Goal: Transaction & Acquisition: Download file/media

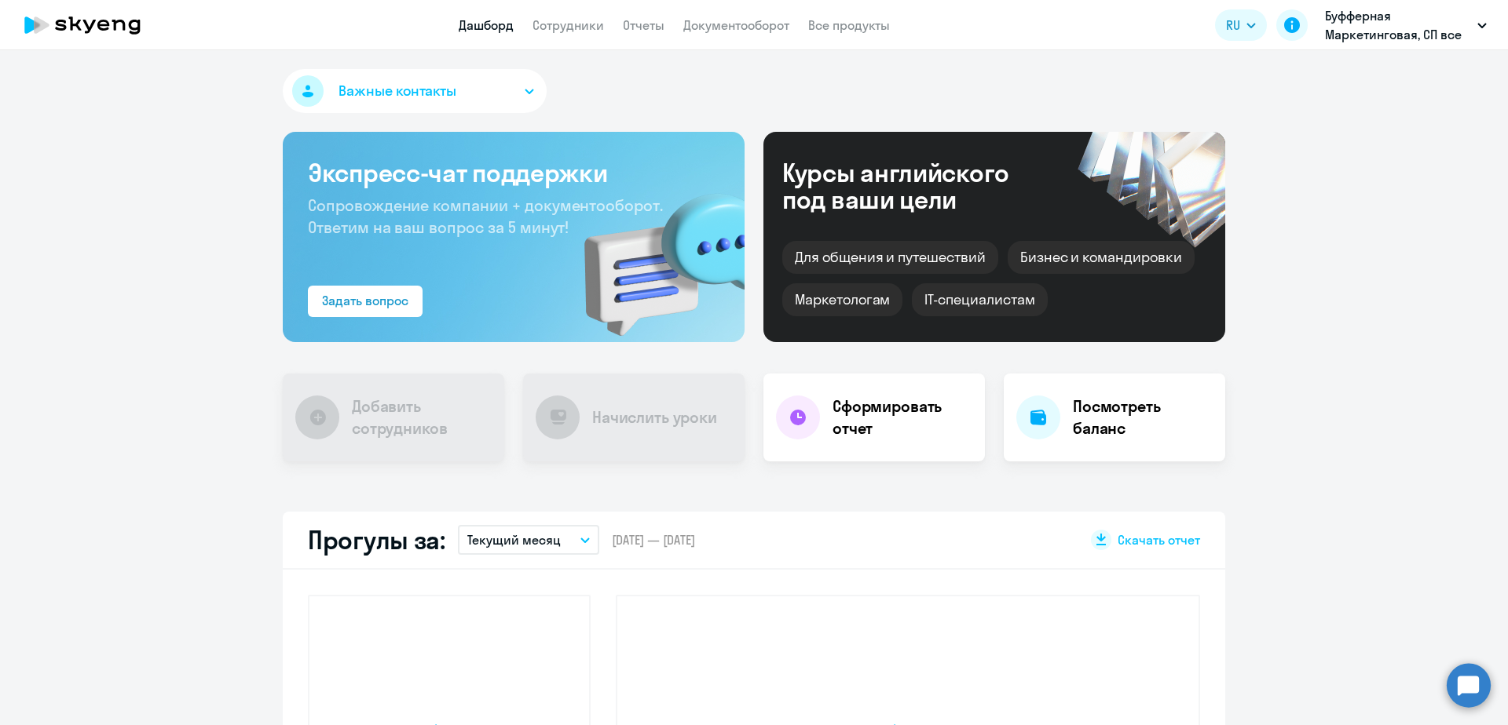
click at [676, 28] on nav "Дашборд Сотрудники Отчеты Документооборот Все продукты" at bounding box center [674, 26] width 431 height 20
click at [653, 32] on link "Отчеты" at bounding box center [644, 25] width 42 height 16
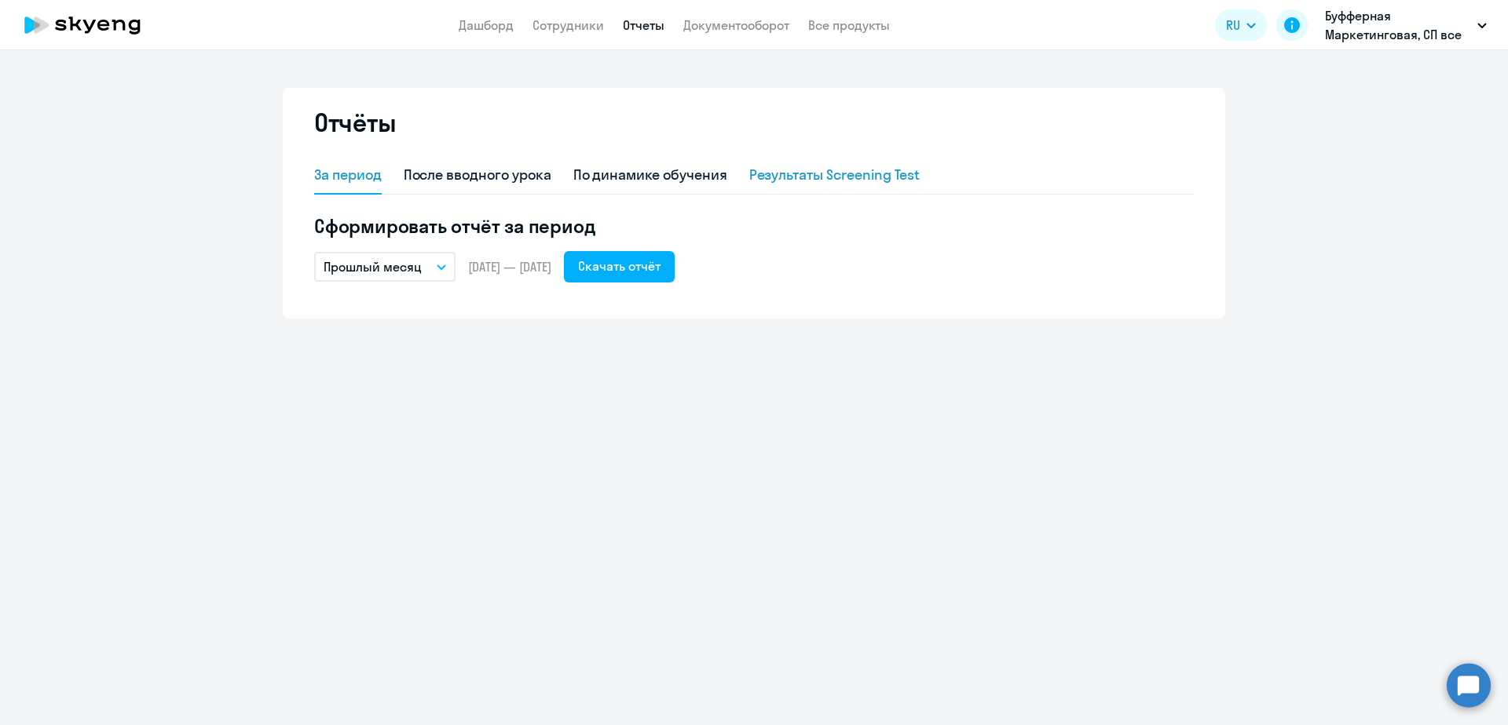
click at [780, 170] on div "Результаты Screening Test" at bounding box center [834, 175] width 171 height 20
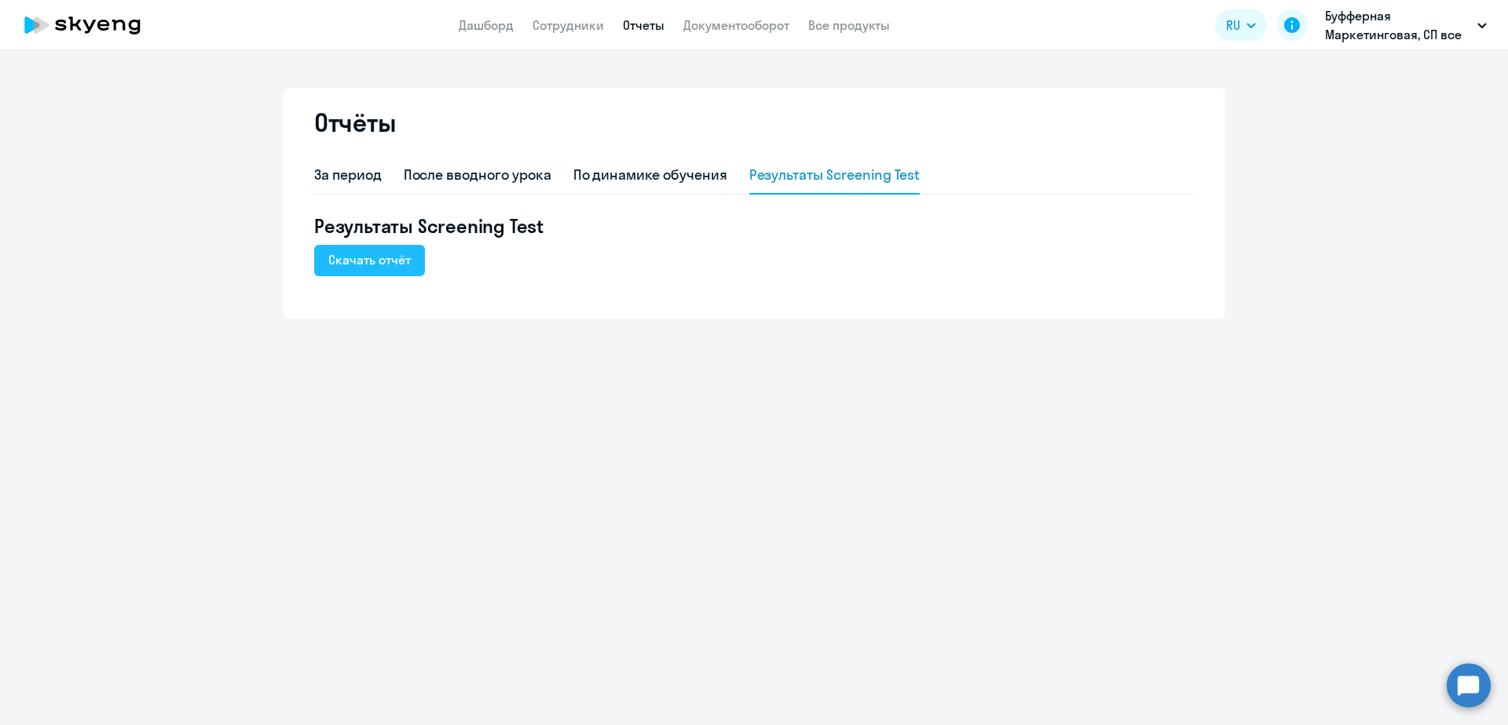
click at [404, 264] on div "Скачать отчёт" at bounding box center [369, 259] width 82 height 19
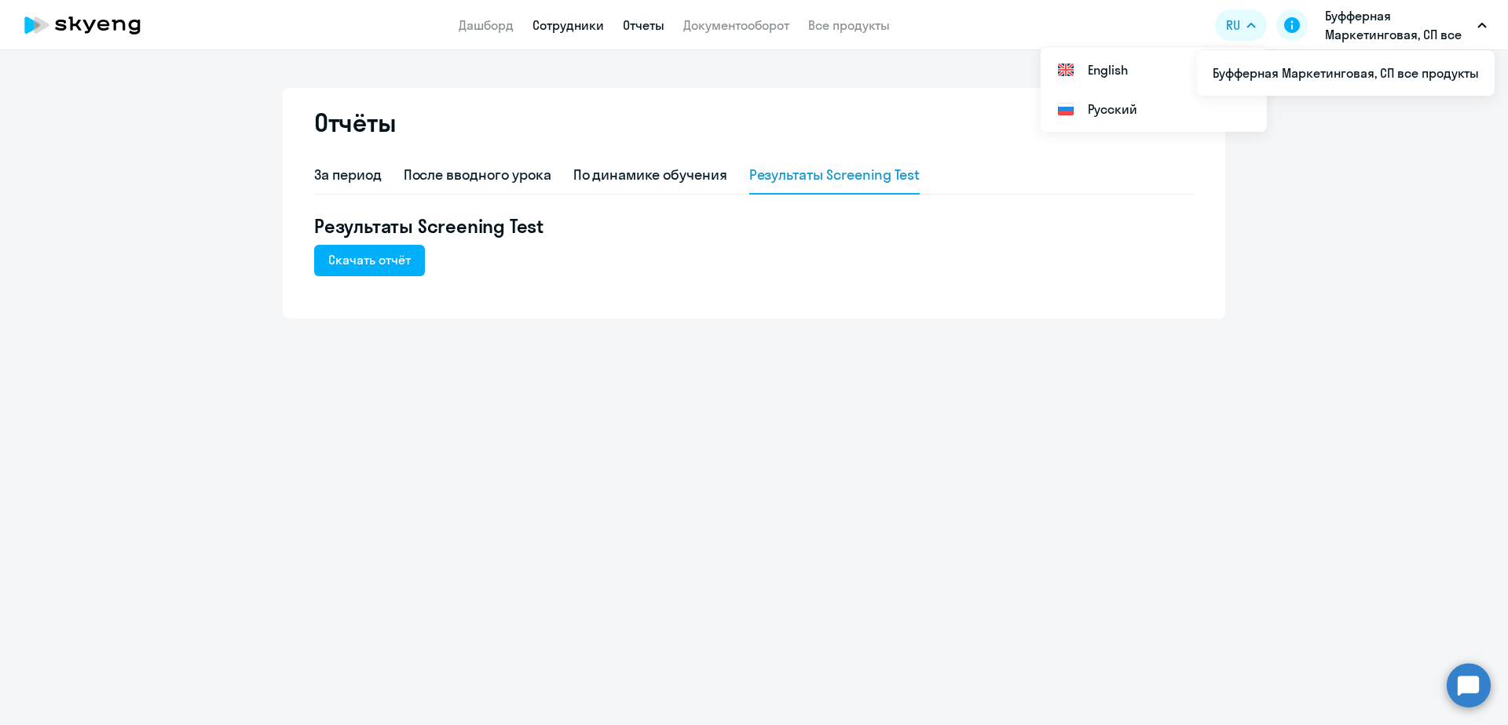
click at [559, 32] on link "Сотрудники" at bounding box center [567, 25] width 71 height 16
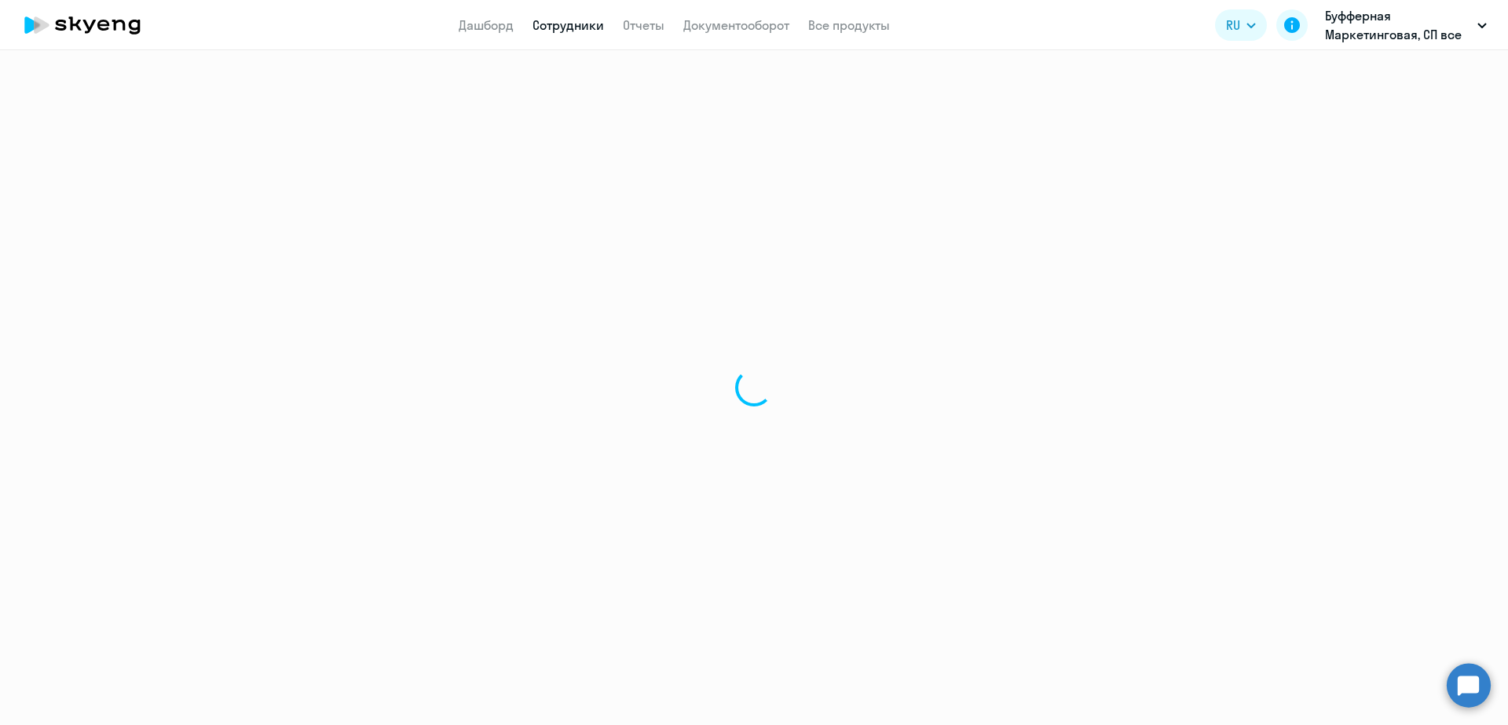
select select "30"
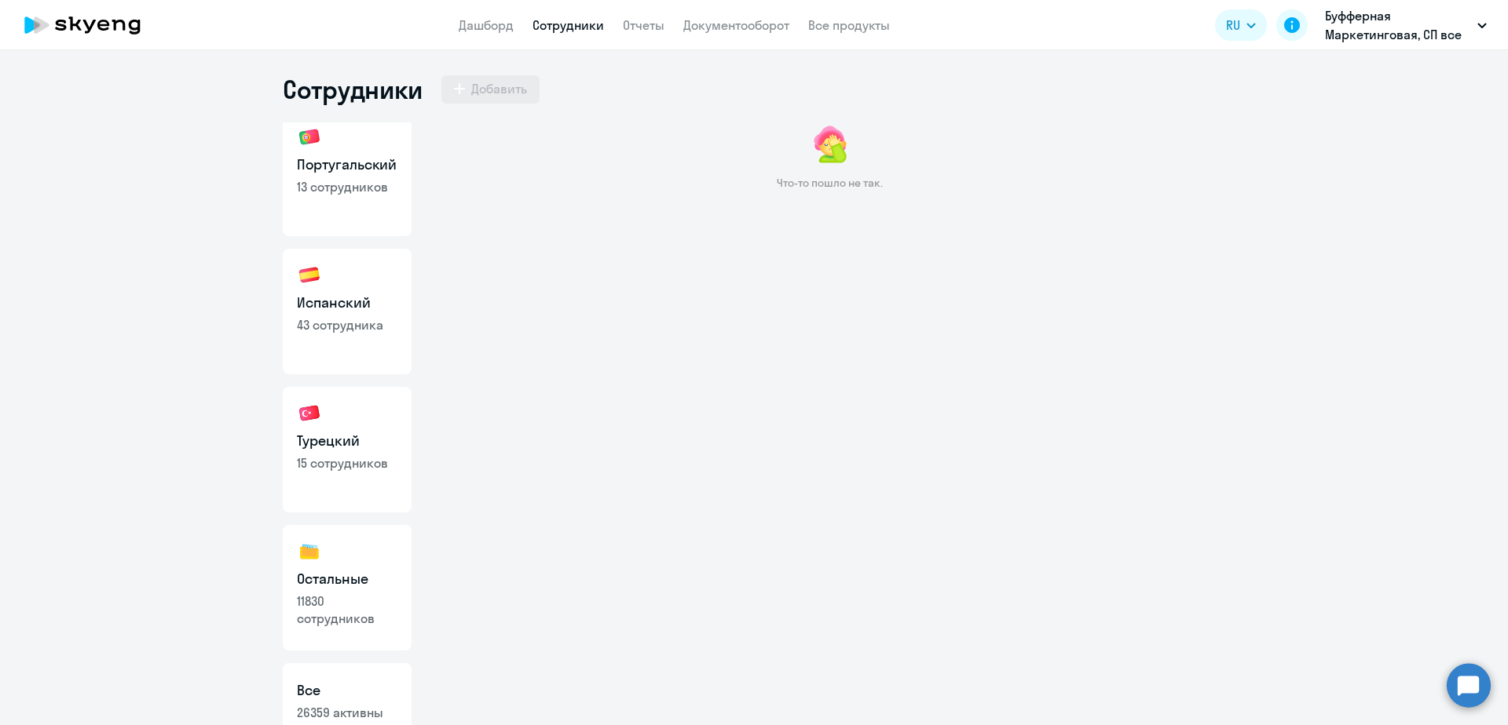
scroll to position [1319, 0]
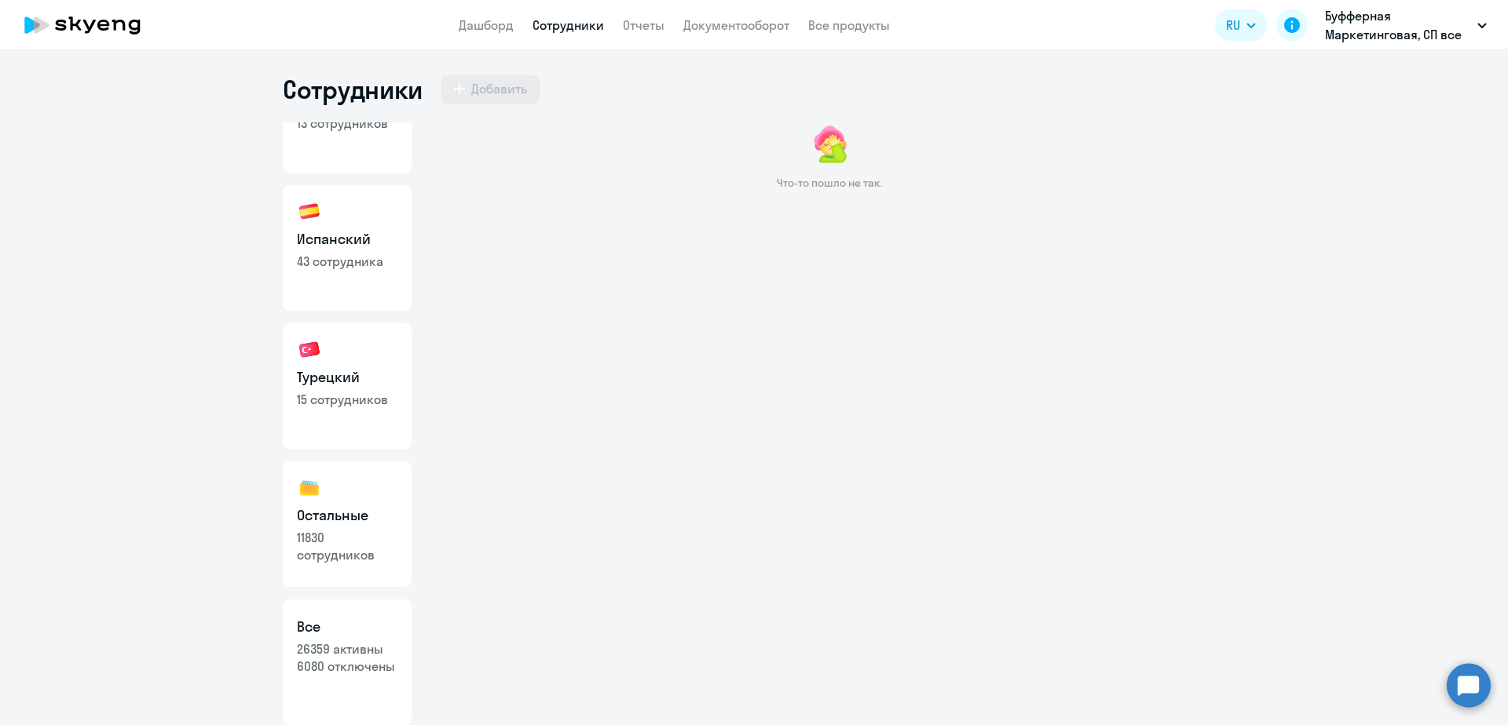
click at [364, 641] on p "26359 активны" at bounding box center [347, 649] width 101 height 17
select select "30"
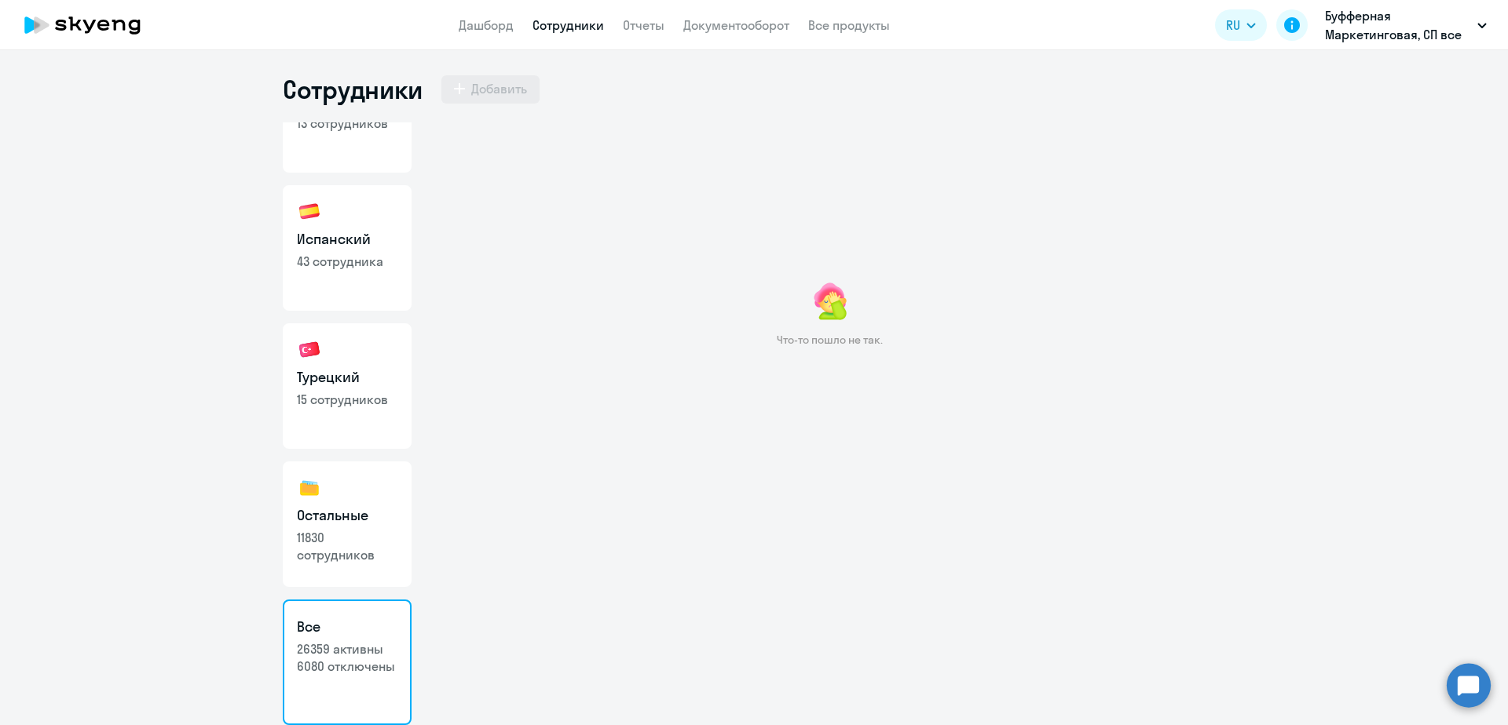
click at [332, 494] on link "Остальные 11830 сотрудников" at bounding box center [347, 525] width 129 height 126
select select "30"
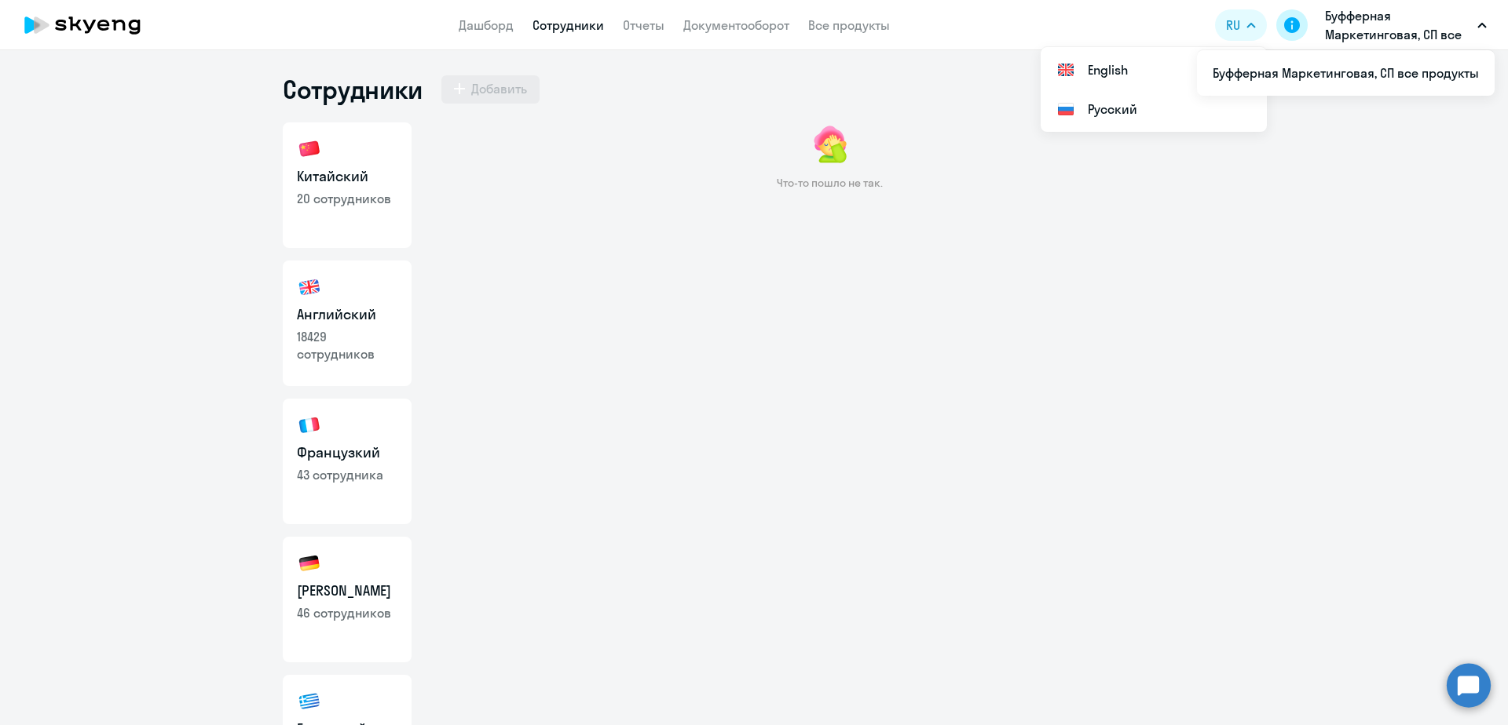
click at [1289, 27] on icon at bounding box center [1292, 25] width 16 height 16
click at [377, 174] on h3 "Китайский" at bounding box center [347, 176] width 101 height 20
select select "30"
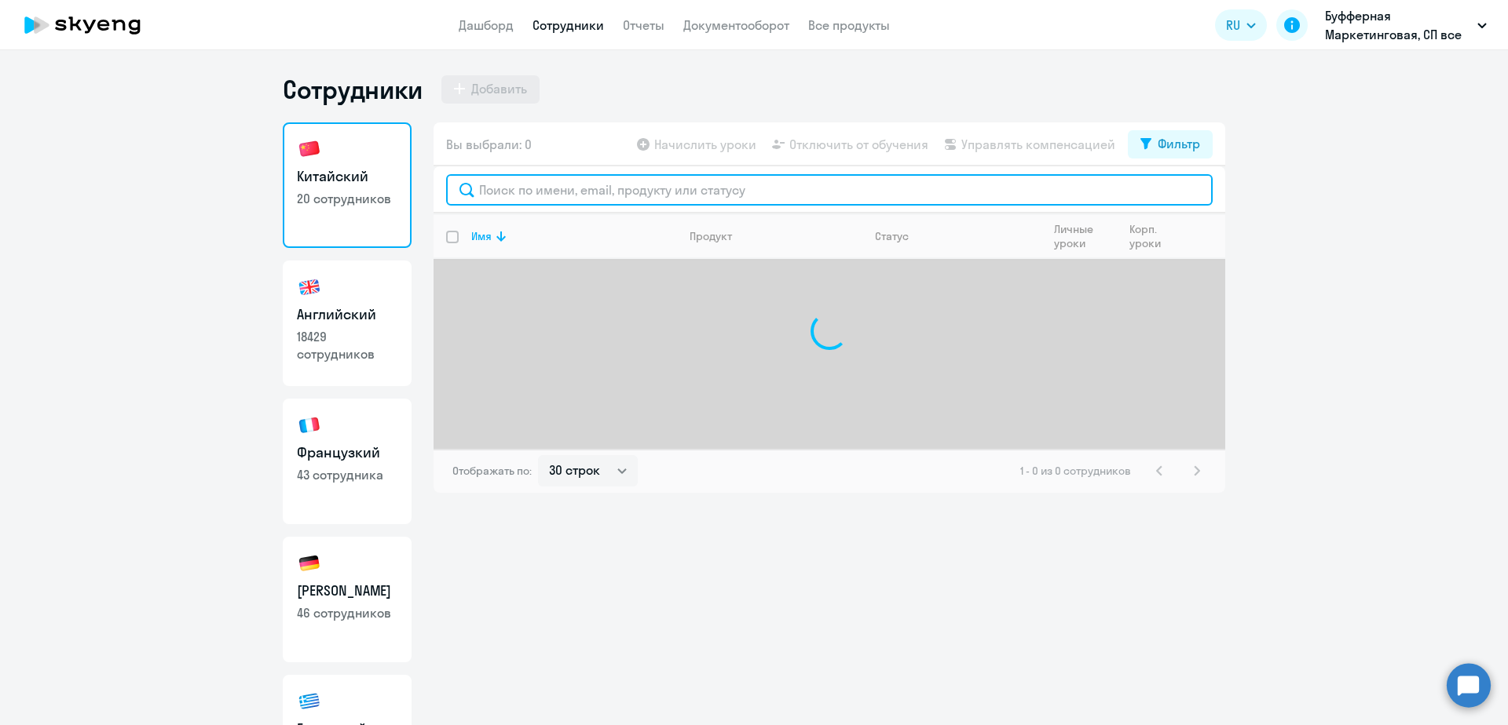
click at [626, 187] on input "text" at bounding box center [829, 189] width 766 height 31
paste input "[EMAIL_ADDRESS][DOMAIN_NAME]"
type input "[EMAIL_ADDRESS][DOMAIN_NAME]"
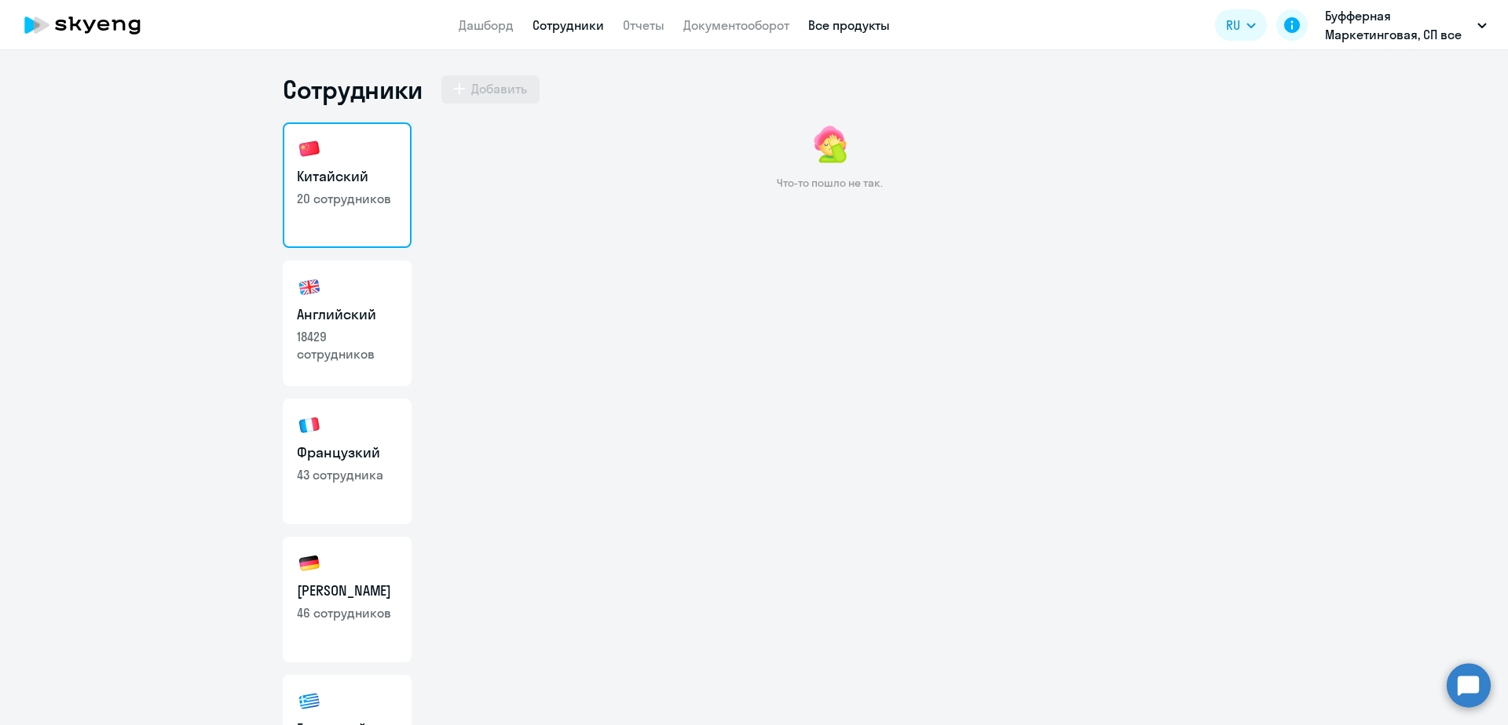
click at [881, 26] on link "Все продукты" at bounding box center [849, 25] width 82 height 16
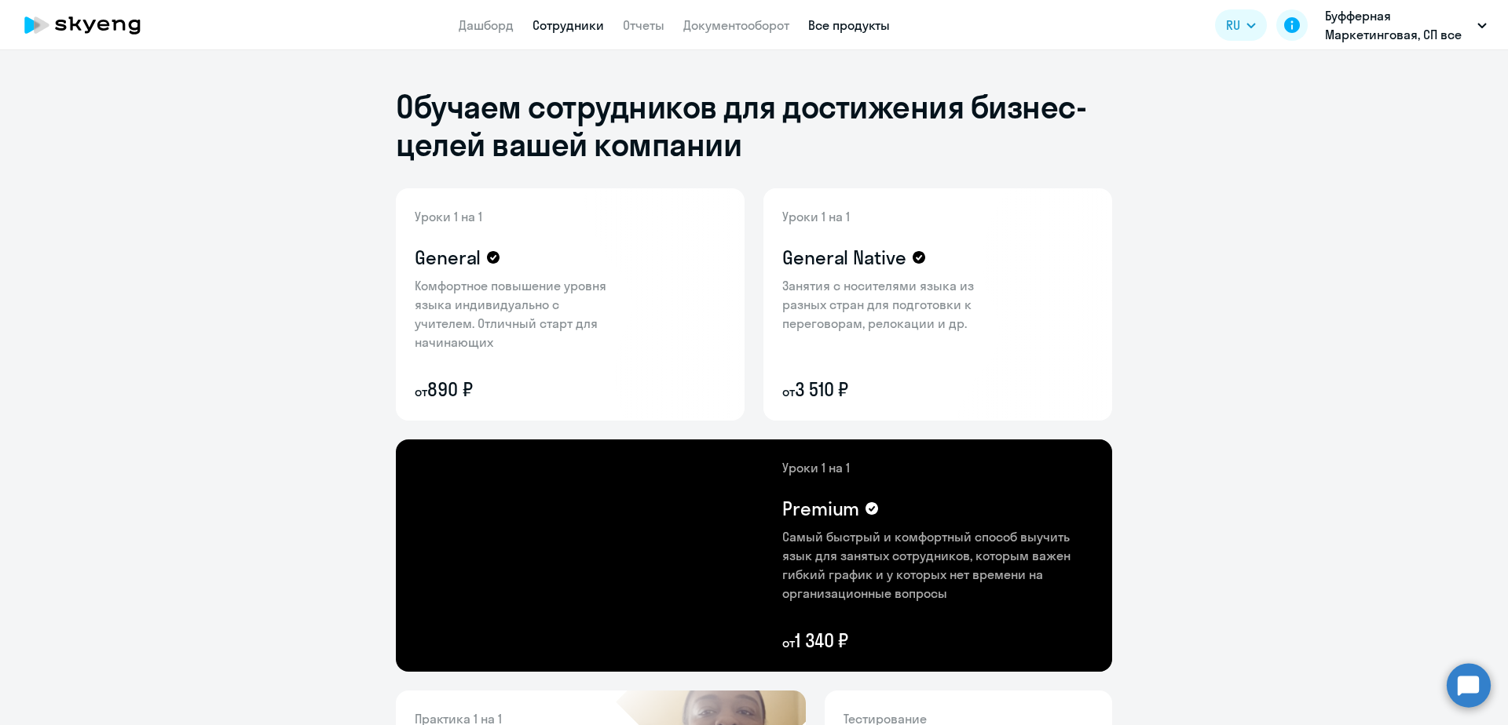
click at [573, 25] on link "Сотрудники" at bounding box center [567, 25] width 71 height 16
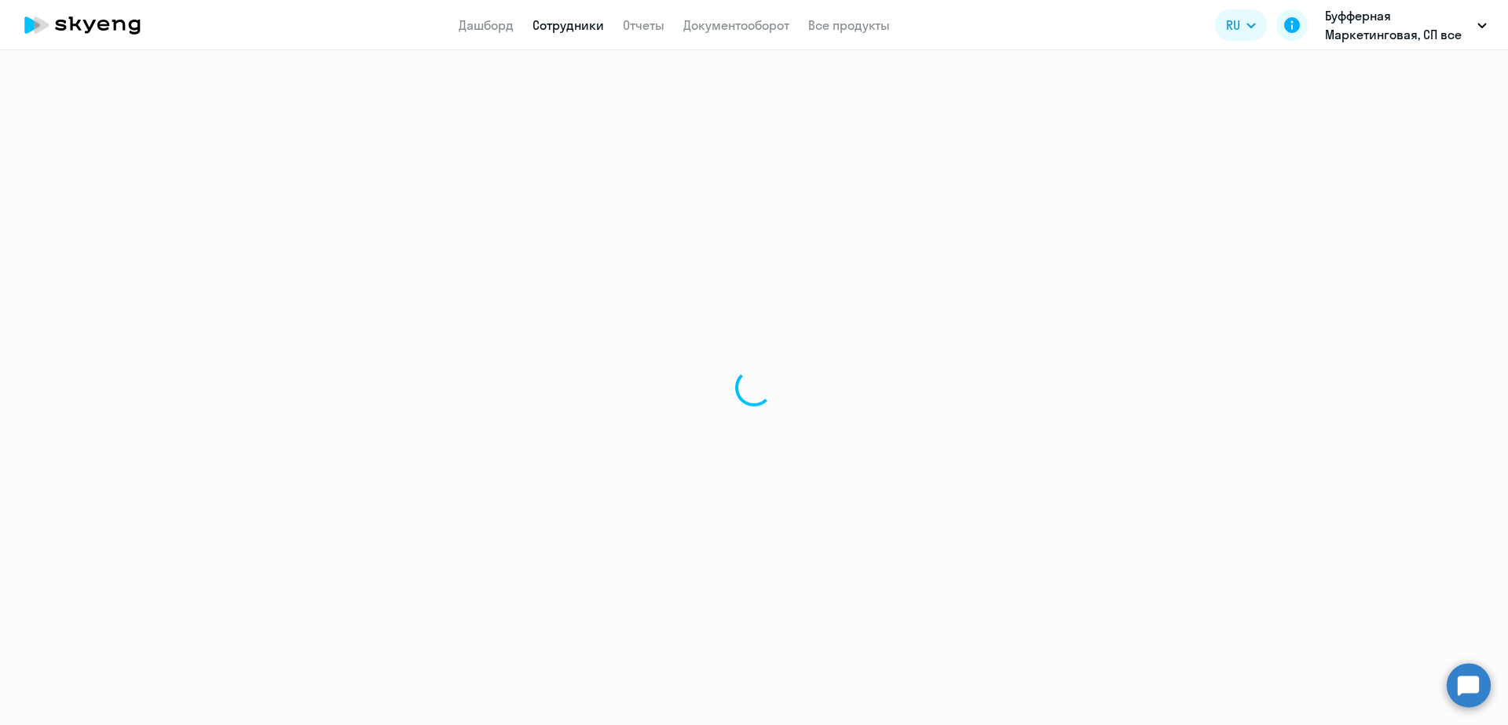
select select "30"
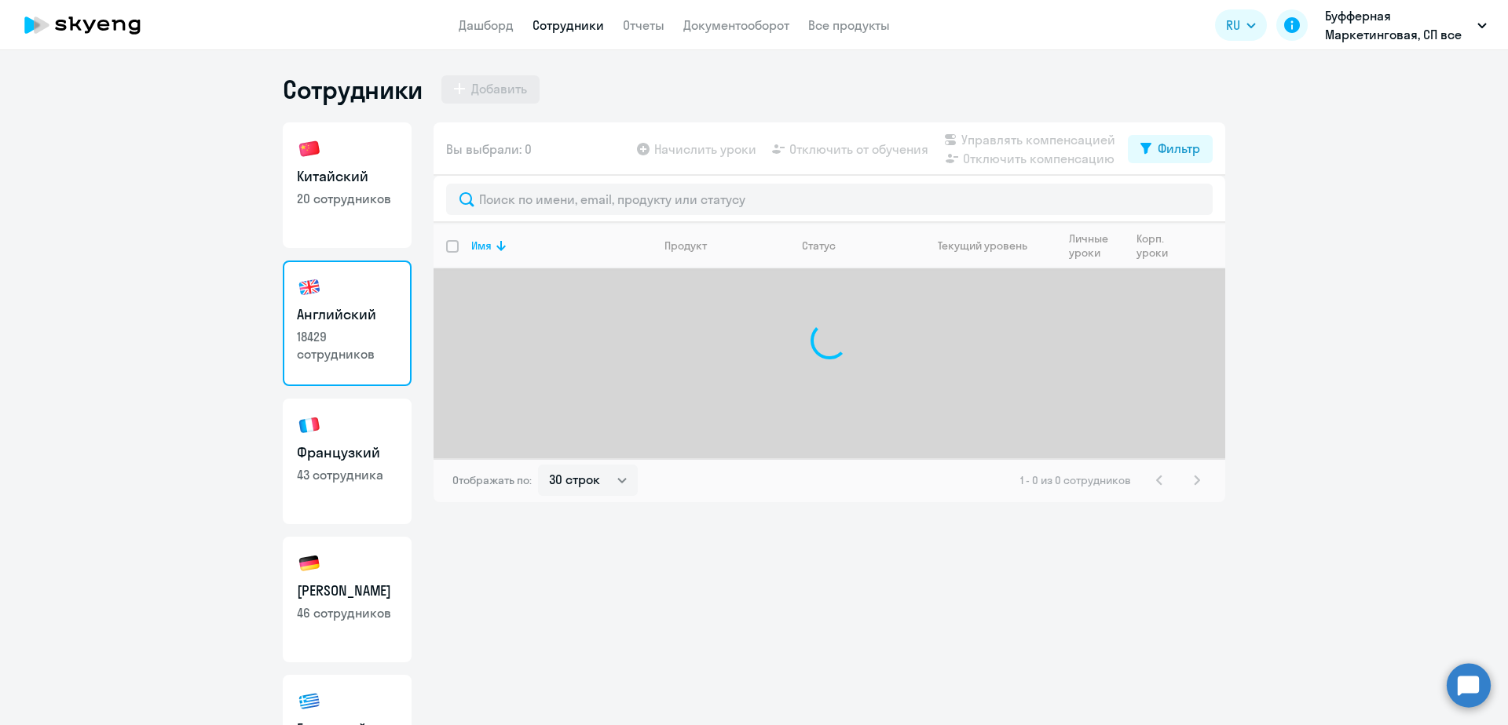
click at [449, 14] on app-header "Дашборд Сотрудники Отчеты Документооборот Все продукты Дашборд Сотрудники Отчет…" at bounding box center [754, 25] width 1508 height 50
click at [476, 26] on link "Дашборд" at bounding box center [486, 25] width 55 height 16
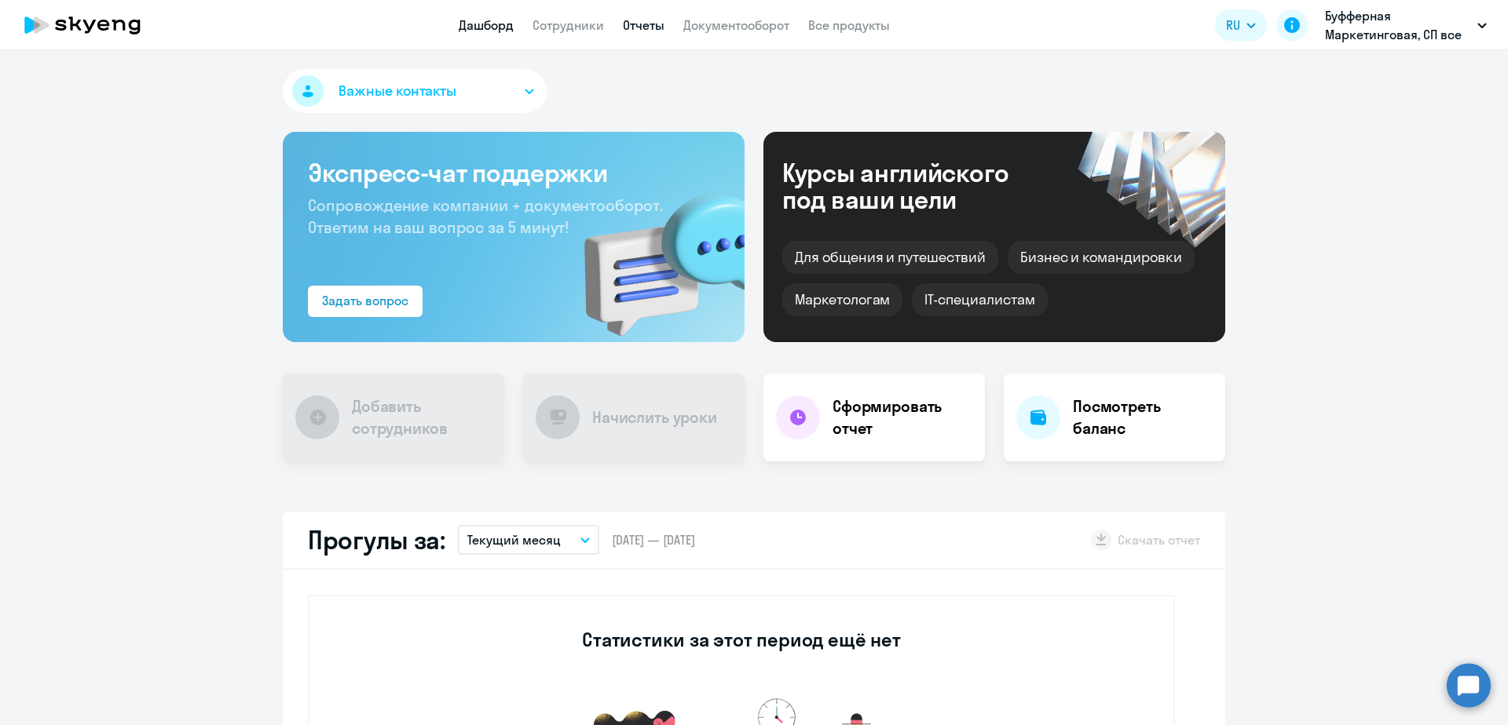
click at [623, 24] on link "Отчеты" at bounding box center [644, 25] width 42 height 16
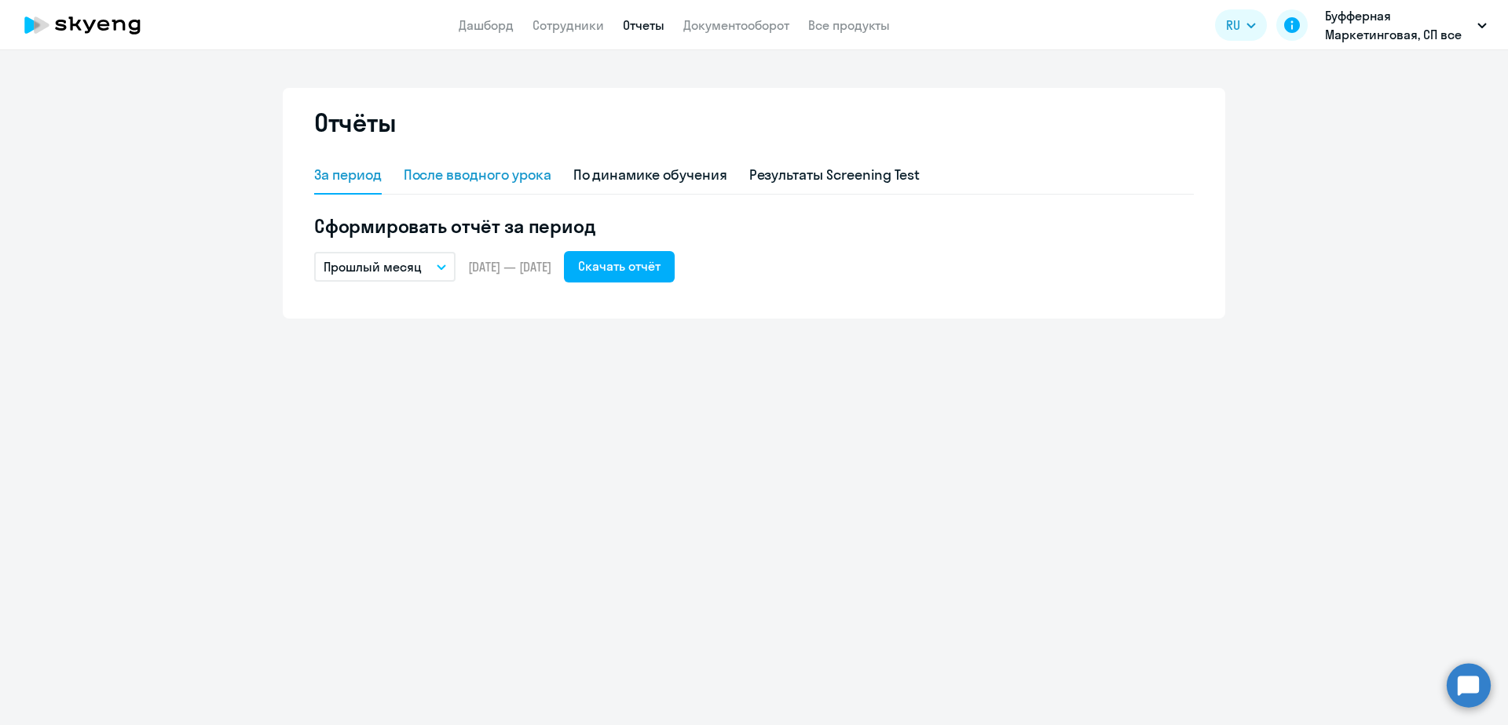
click at [488, 186] on div "После вводного урока" at bounding box center [478, 176] width 148 height 38
select select "10"
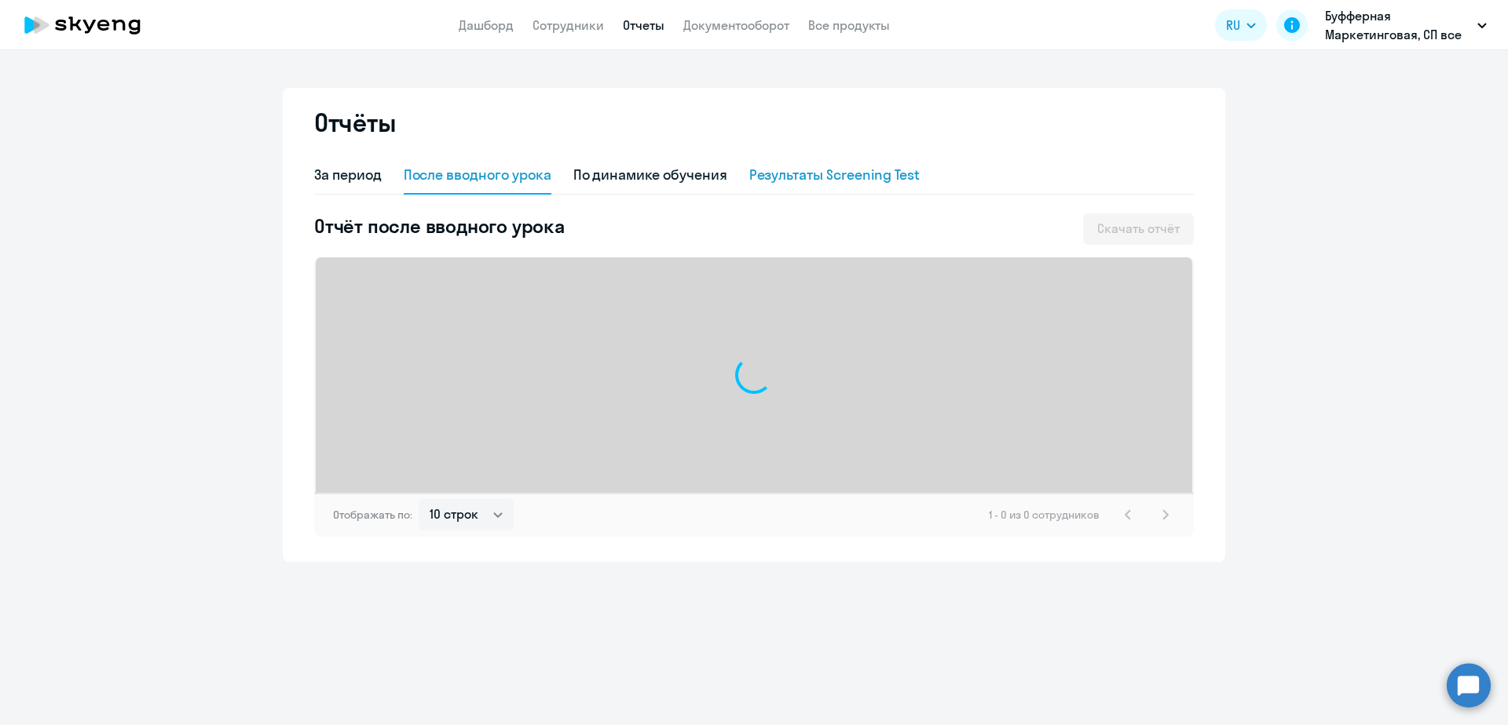
click at [781, 175] on div "Результаты Screening Test" at bounding box center [834, 175] width 171 height 20
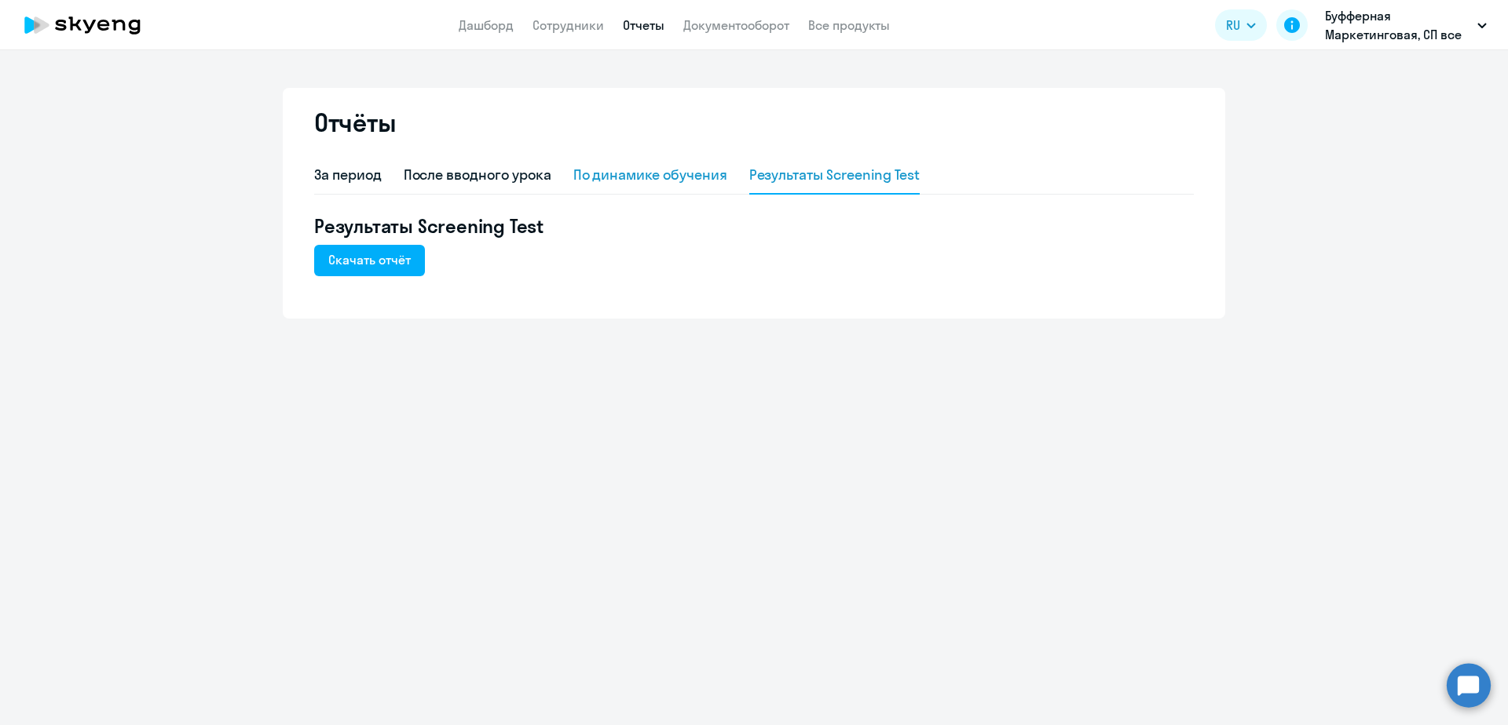
click at [686, 177] on div "По динамике обучения" at bounding box center [650, 175] width 154 height 20
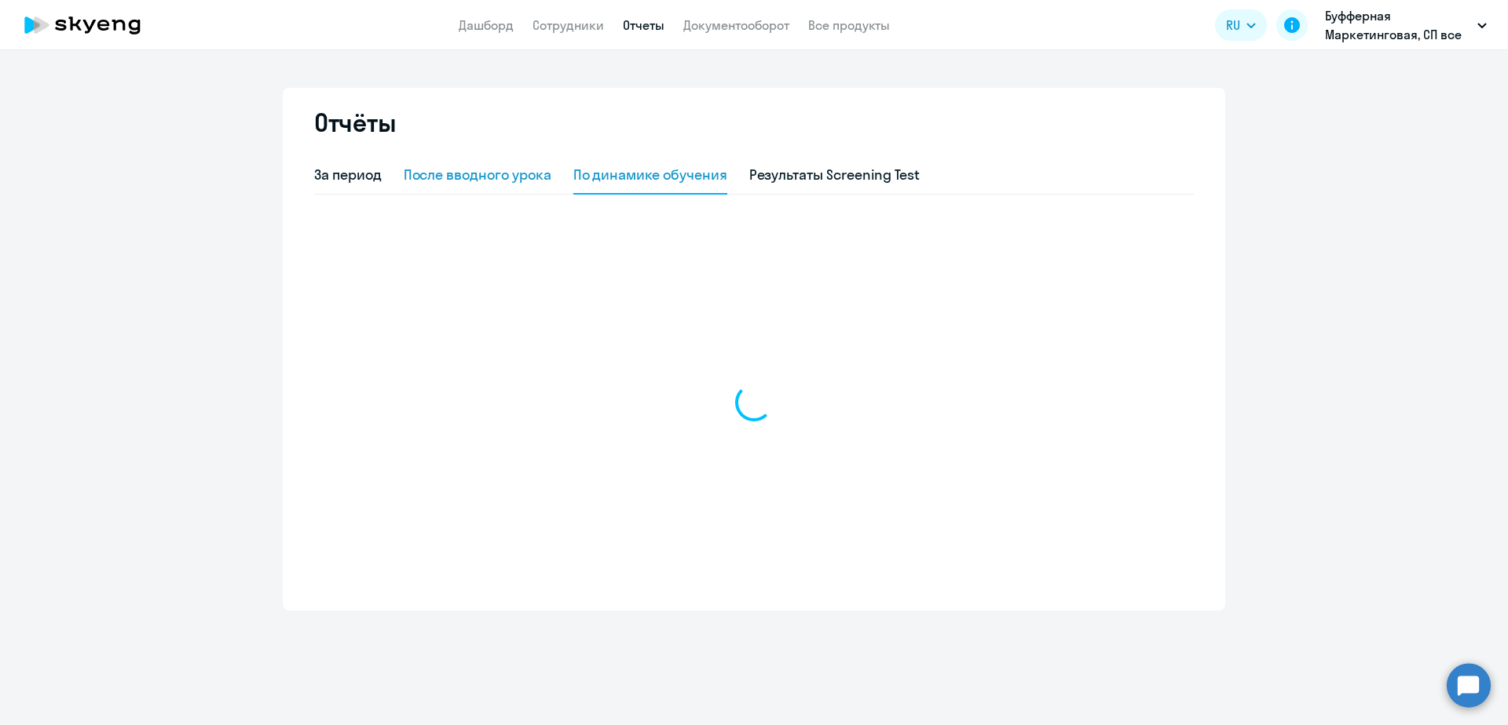
click at [554, 174] on div "За период После вводного урока По динамике обучения Результаты Screening Test" at bounding box center [753, 176] width 879 height 38
click at [458, 182] on div "После вводного урока" at bounding box center [478, 175] width 148 height 20
select select "10"
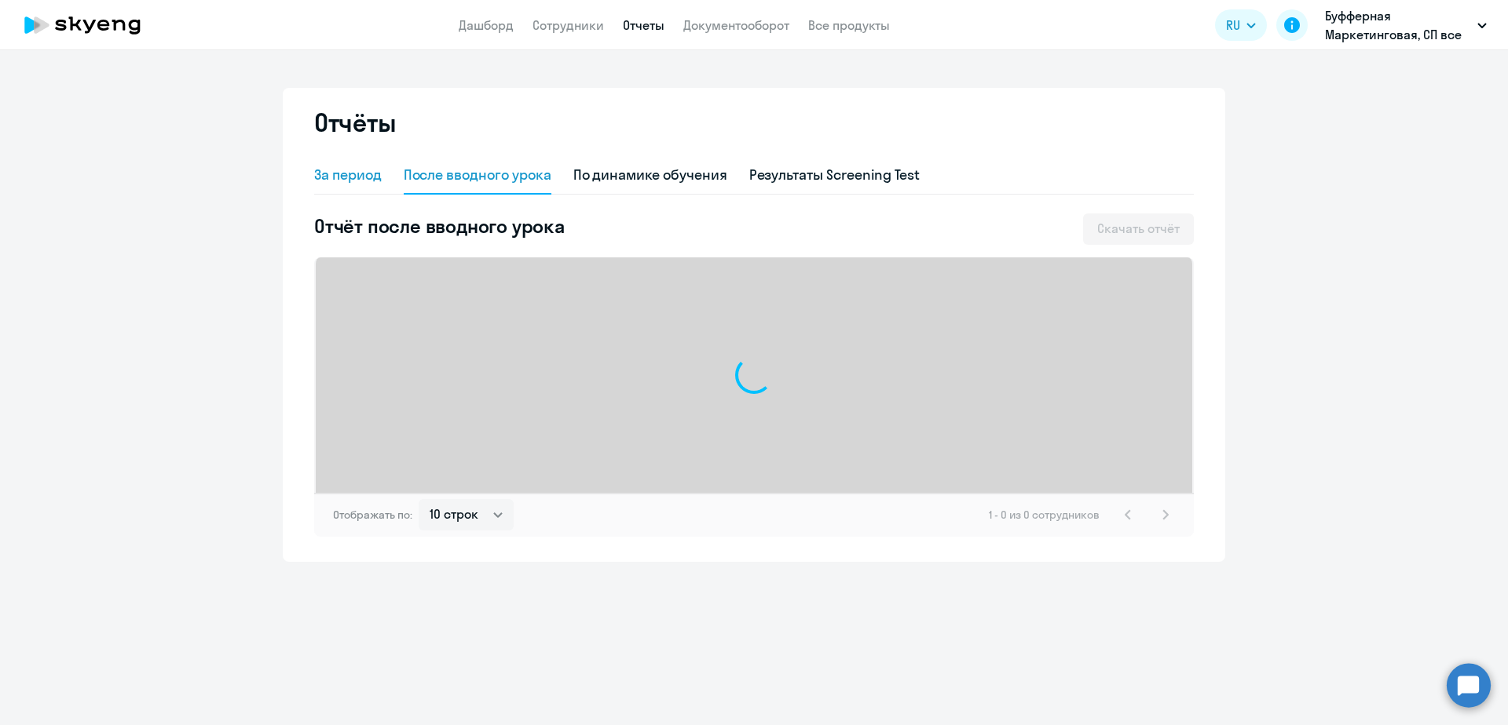
click at [371, 170] on div "За период" at bounding box center [348, 175] width 68 height 20
